Goal: Find specific page/section: Find specific page/section

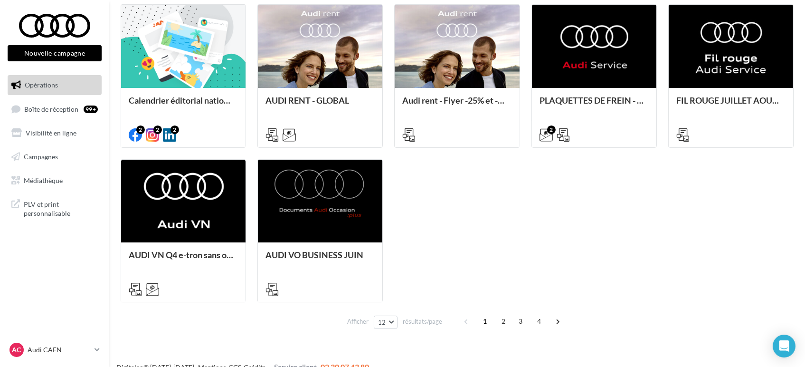
scroll to position [453, 0]
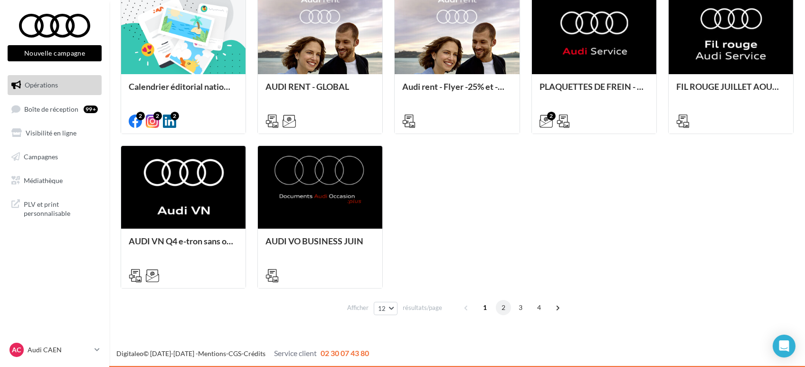
click at [501, 305] on span "2" at bounding box center [503, 307] width 15 height 15
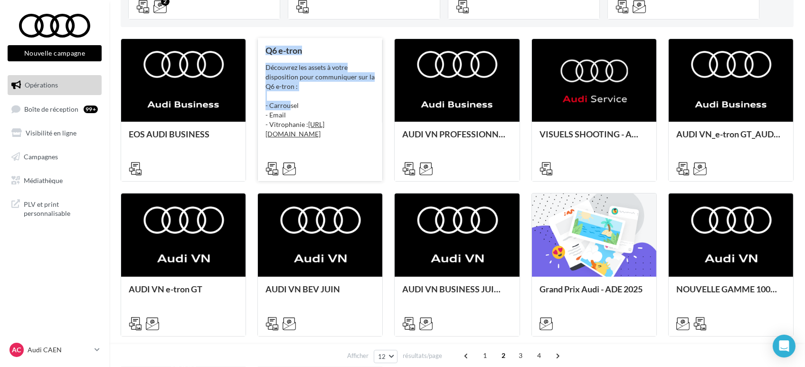
drag, startPoint x: 266, startPoint y: 181, endPoint x: 290, endPoint y: 105, distance: 79.8
click at [290, 105] on div "EOS AUDI BUSINESS Dans le cadre des lancements des nouveaux modèles, nous metto…" at bounding box center [457, 264] width 673 height 452
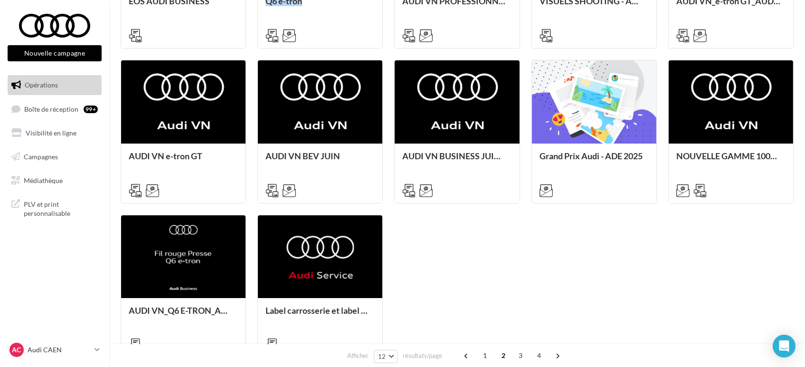
scroll to position [397, 0]
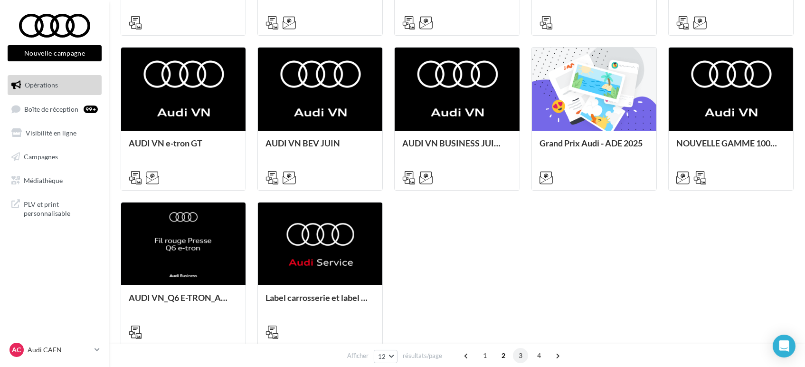
click at [521, 352] on span "3" at bounding box center [520, 355] width 15 height 15
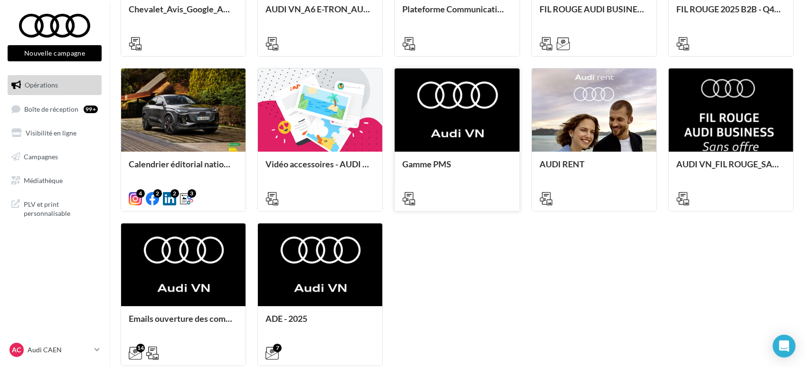
scroll to position [453, 0]
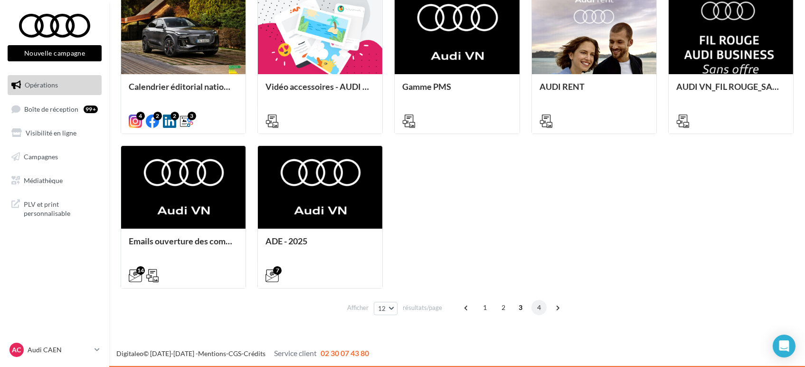
click at [537, 312] on span "4" at bounding box center [539, 307] width 15 height 15
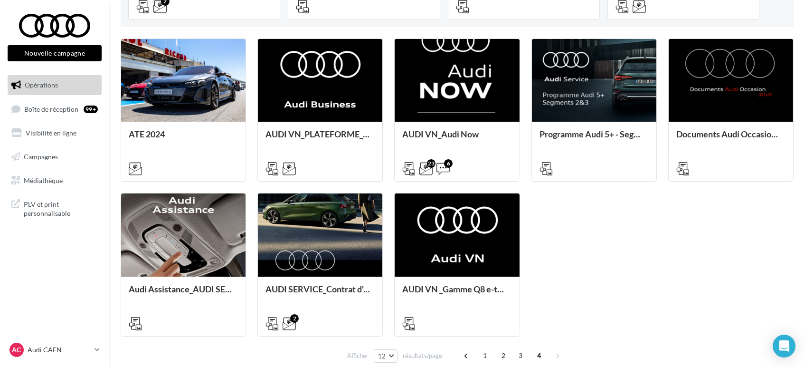
scroll to position [299, 0]
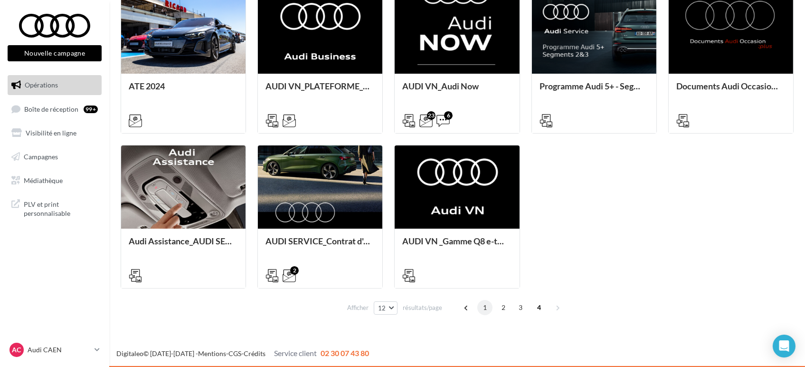
click at [489, 307] on span "1" at bounding box center [484, 307] width 15 height 15
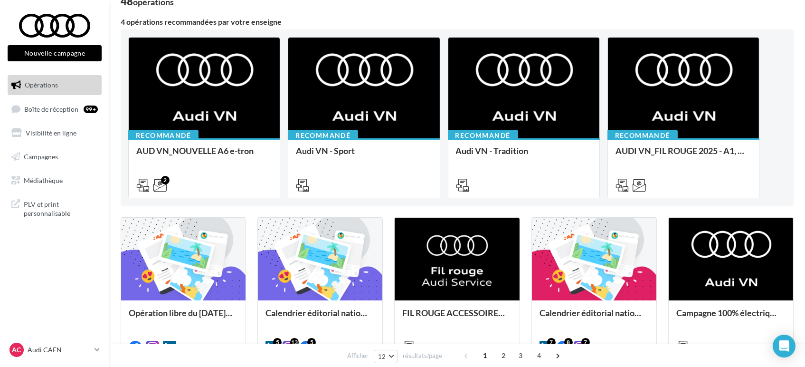
scroll to position [0, 0]
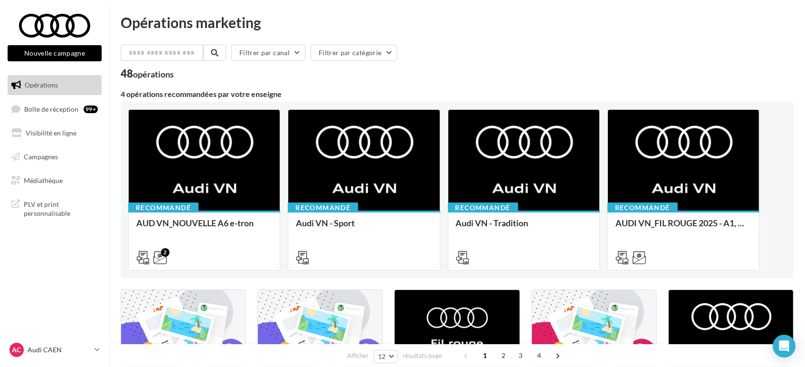
click at [341, 54] on button "Filtrer par catégorie" at bounding box center [354, 53] width 86 height 16
click at [439, 58] on div "Filtrer par canal Filtrer par catégorie Toutes les catégories Réseaux sociaux" at bounding box center [457, 55] width 673 height 20
drag, startPoint x: 593, startPoint y: 62, endPoint x: 653, endPoint y: 53, distance: 61.1
click at [653, 53] on div "Filtrer par canal Filtrer par catégorie" at bounding box center [457, 55] width 673 height 20
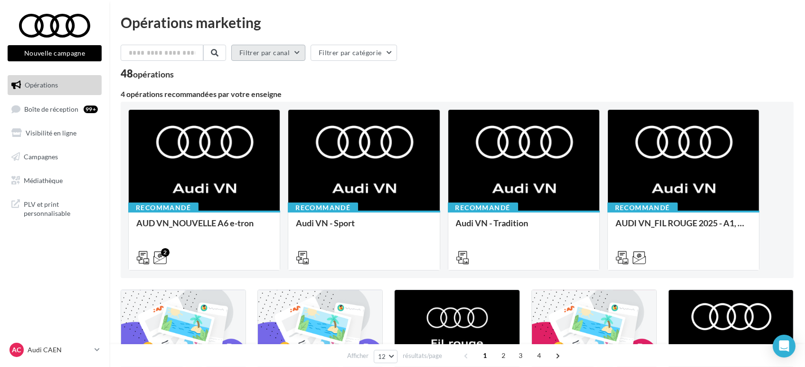
click at [287, 55] on button "Filtrer par canal" at bounding box center [268, 53] width 74 height 16
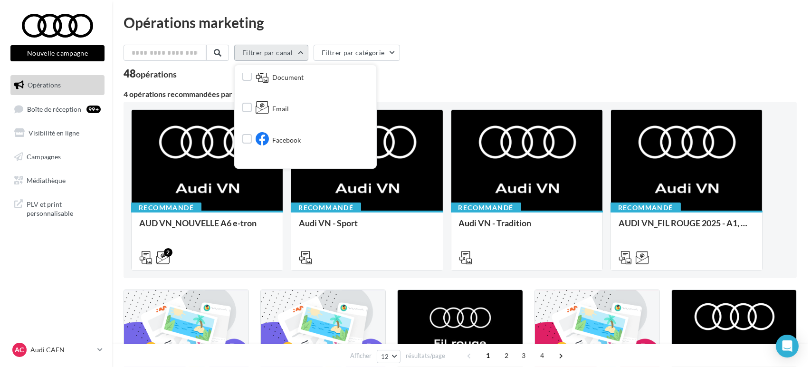
scroll to position [12, 0]
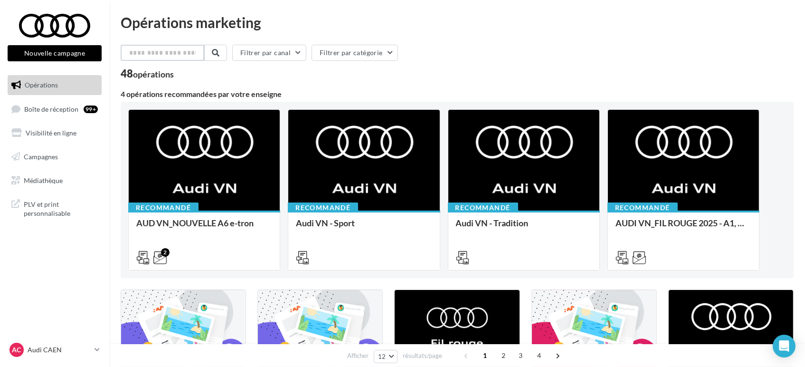
click at [179, 55] on input "text" at bounding box center [163, 53] width 84 height 16
click at [179, 55] on input "*" at bounding box center [163, 53] width 84 height 16
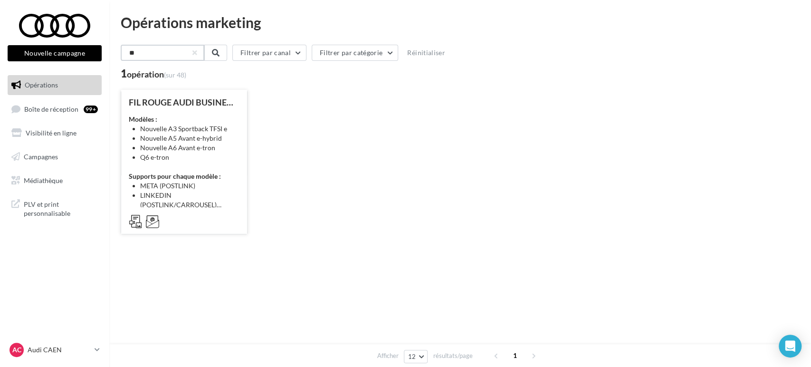
type input "**"
click at [169, 156] on li "Q6 e-tron" at bounding box center [189, 158] width 99 height 10
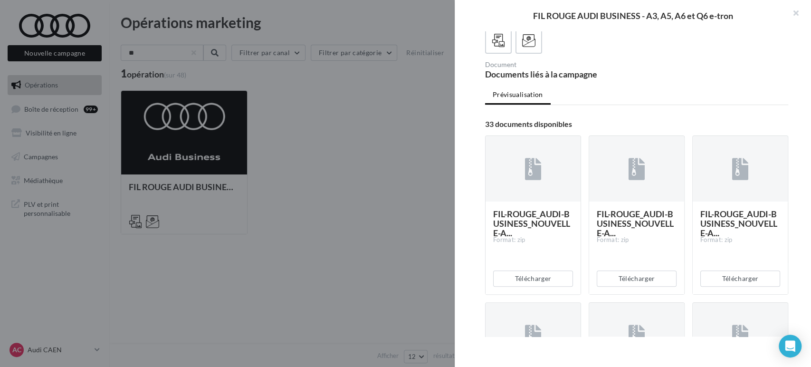
scroll to position [0, 0]
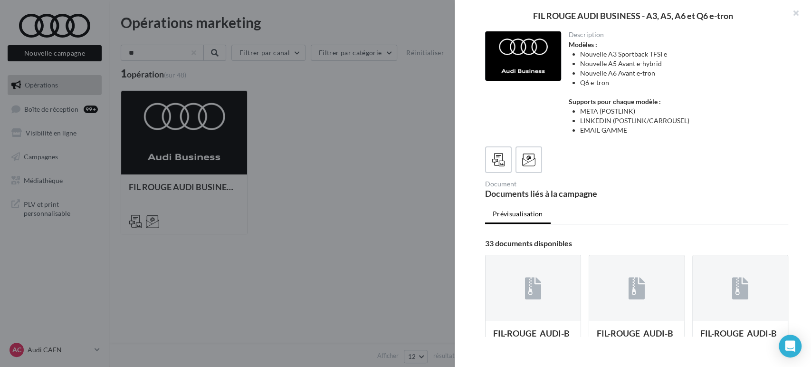
click at [437, 194] on div at bounding box center [405, 183] width 811 height 367
